Goal: Information Seeking & Learning: Understand process/instructions

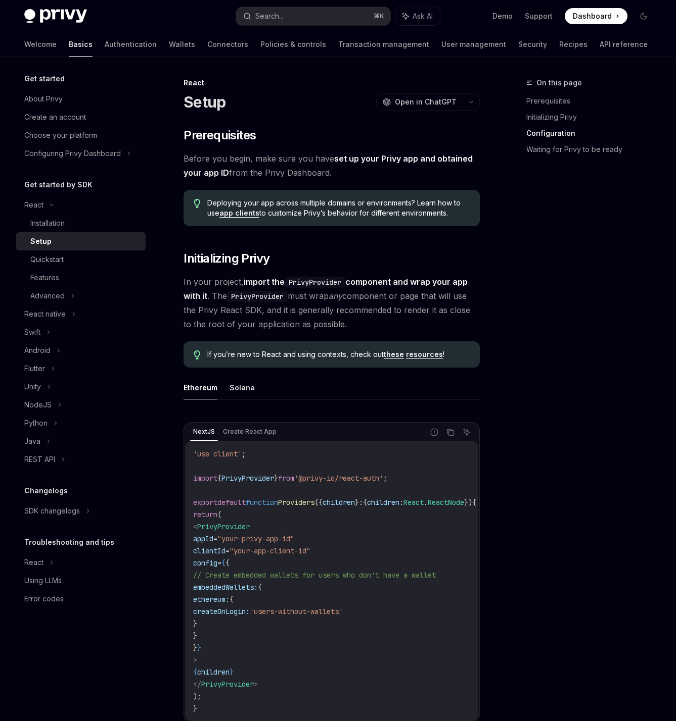
scroll to position [907, 0]
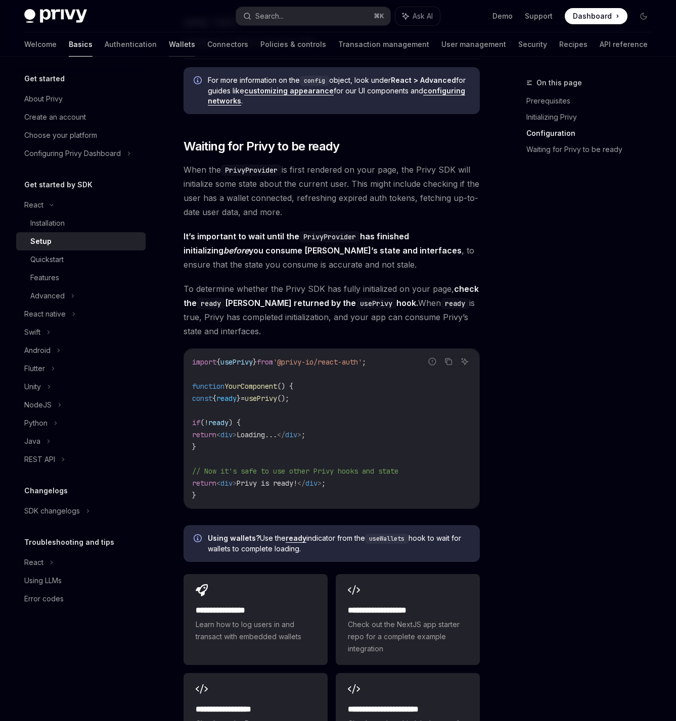
click at [169, 46] on link "Wallets" at bounding box center [182, 44] width 26 height 24
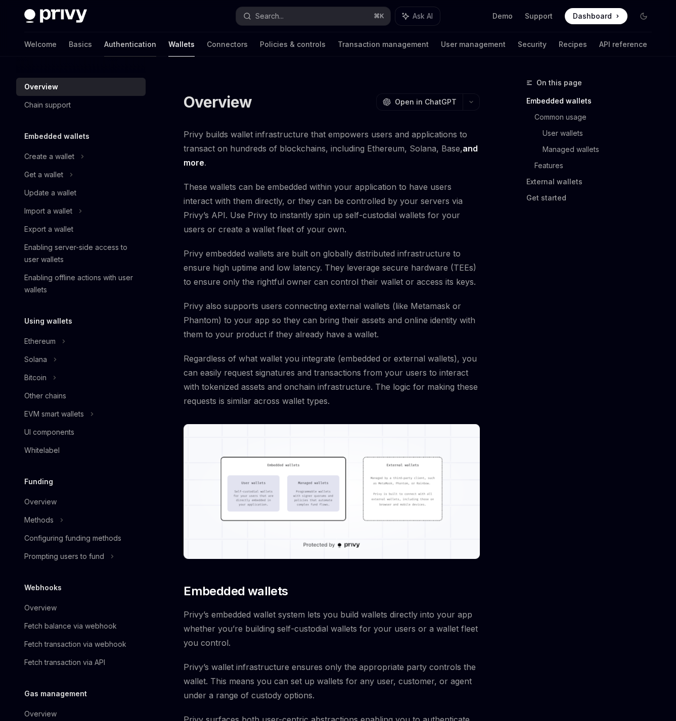
click at [104, 49] on link "Authentication" at bounding box center [130, 44] width 52 height 24
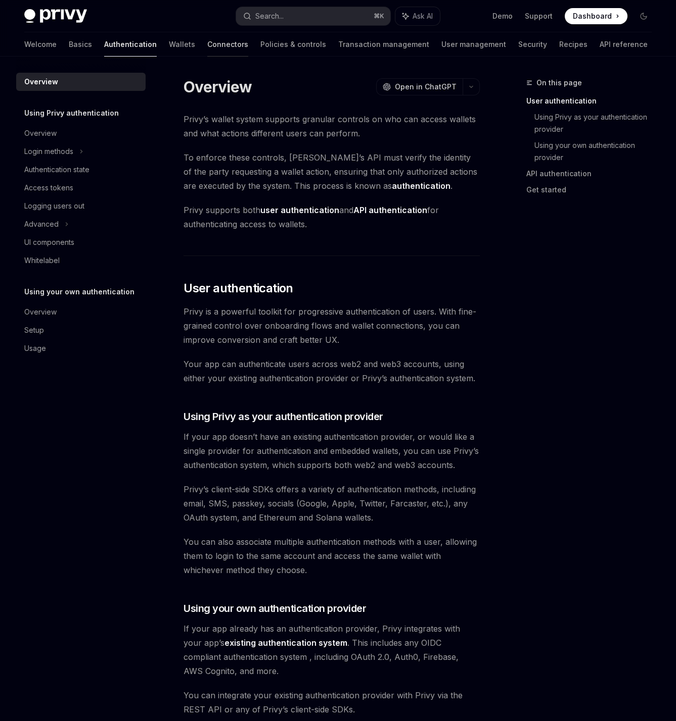
click at [207, 45] on link "Connectors" at bounding box center [227, 44] width 41 height 24
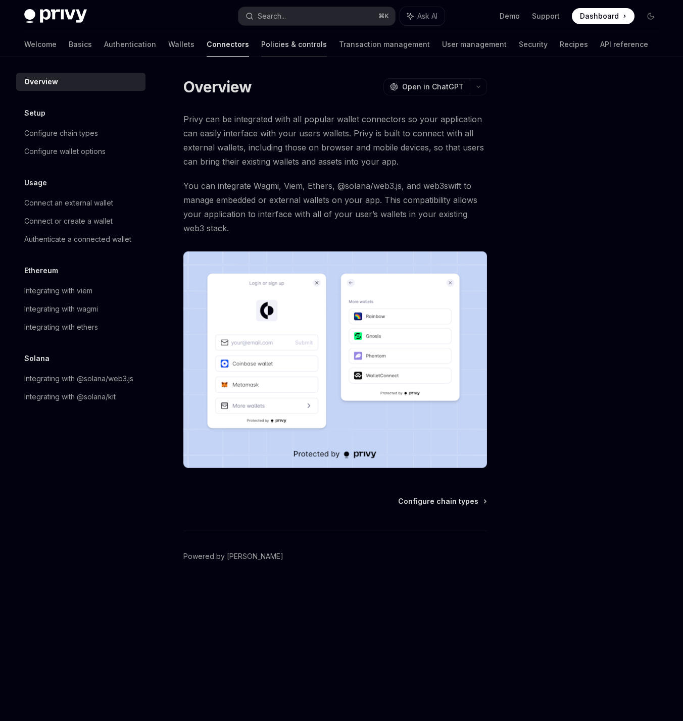
click at [261, 50] on link "Policies & controls" at bounding box center [294, 44] width 66 height 24
type textarea "*"
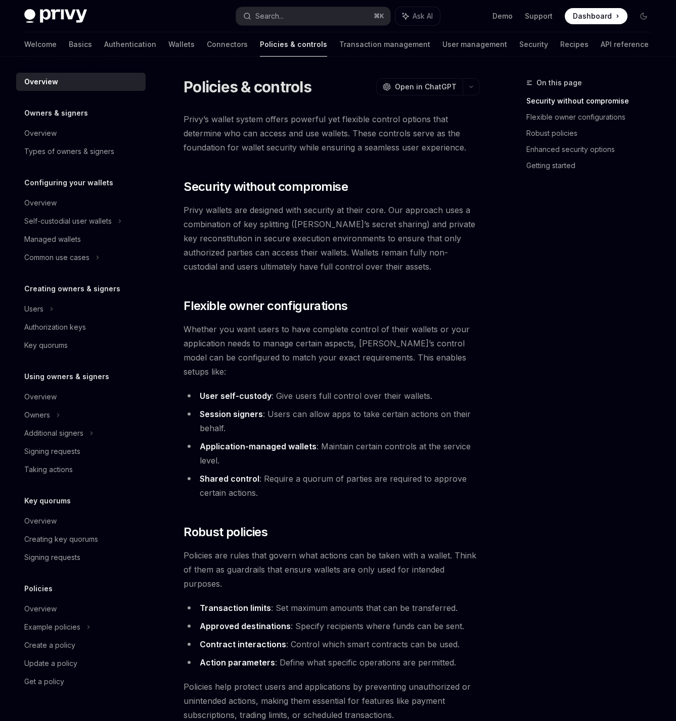
click at [199, 50] on div "Welcome Basics Authentication Wallets Connectors Policies & controls Transactio…" at bounding box center [336, 44] width 624 height 24
click at [207, 49] on link "Connectors" at bounding box center [227, 44] width 41 height 24
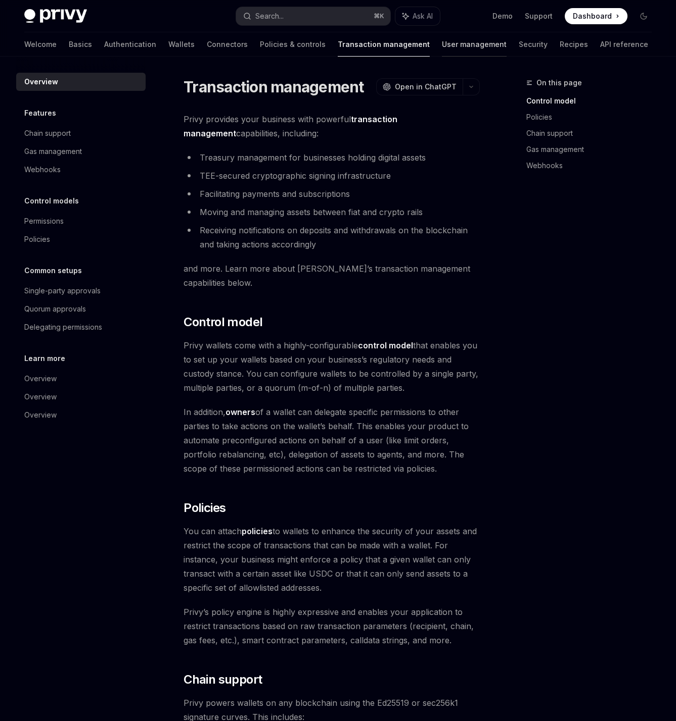
click at [442, 49] on link "User management" at bounding box center [474, 44] width 65 height 24
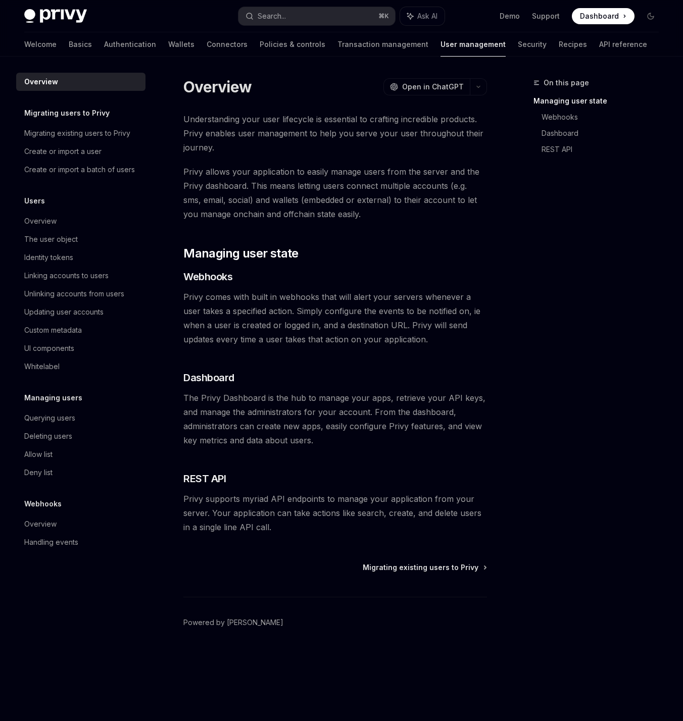
click at [445, 51] on div "Welcome Basics Authentication Wallets Connectors Policies & controls Transactio…" at bounding box center [335, 44] width 623 height 24
click at [518, 50] on link "Security" at bounding box center [532, 44] width 29 height 24
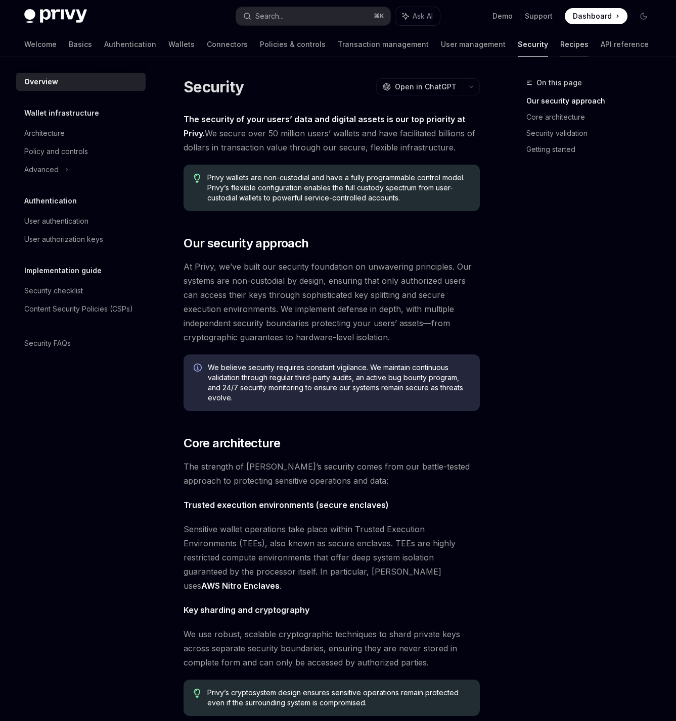
click at [560, 47] on link "Recipes" at bounding box center [574, 44] width 28 height 24
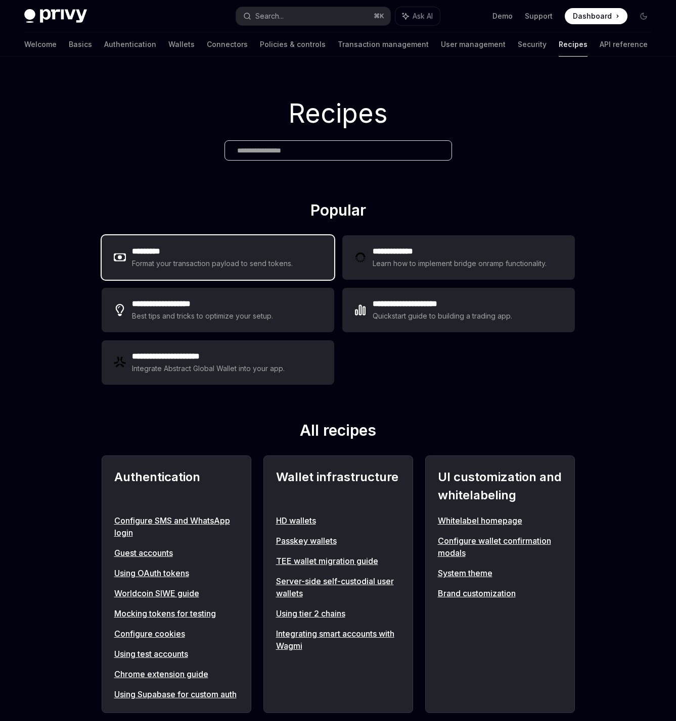
click at [261, 263] on div "Format your transaction payload to send tokens." at bounding box center [212, 264] width 161 height 12
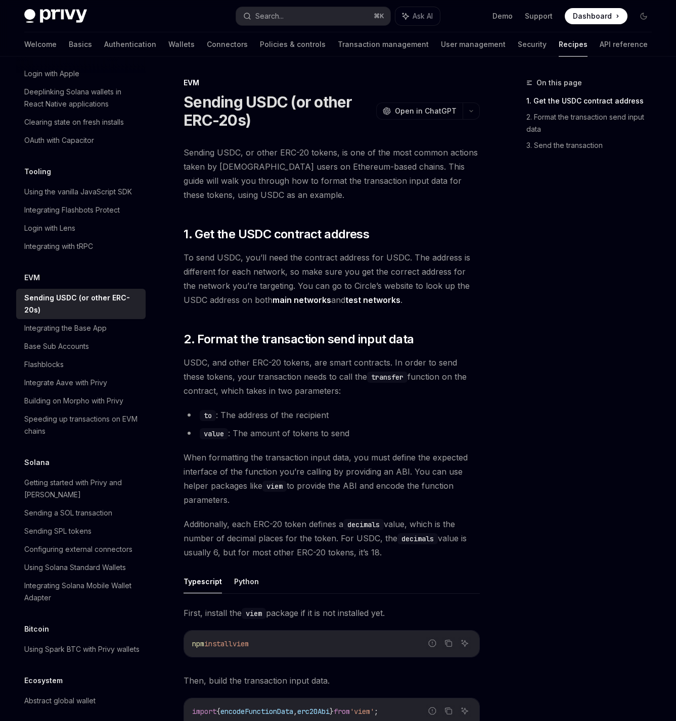
click at [206, 273] on span "To send USDC, you’ll need the contract address for USDC. The address is differe…" at bounding box center [331, 279] width 296 height 57
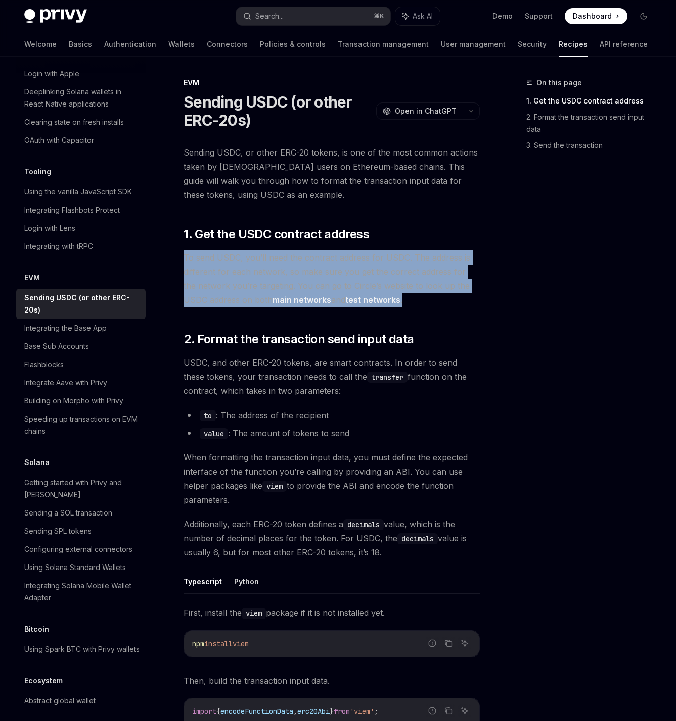
drag, startPoint x: 184, startPoint y: 258, endPoint x: 398, endPoint y: 306, distance: 219.6
click at [398, 306] on span "To send USDC, you’ll need the contract address for USDC. The address is differe…" at bounding box center [331, 279] width 296 height 57
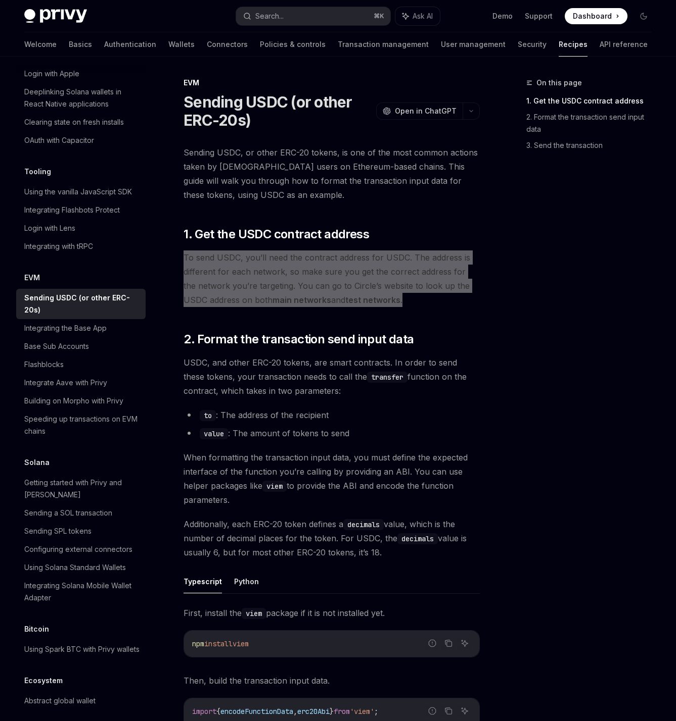
type textarea "*"
